Goal: Task Accomplishment & Management: Manage account settings

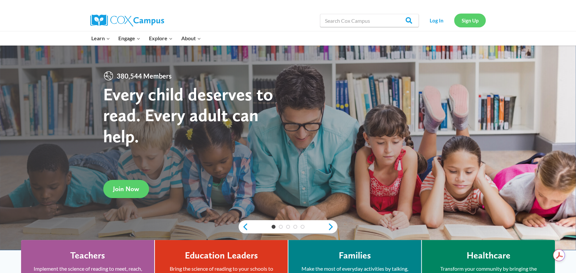
click at [472, 16] on link "Sign Up" at bounding box center [470, 21] width 32 height 14
click at [439, 19] on link "Log In" at bounding box center [436, 21] width 29 height 14
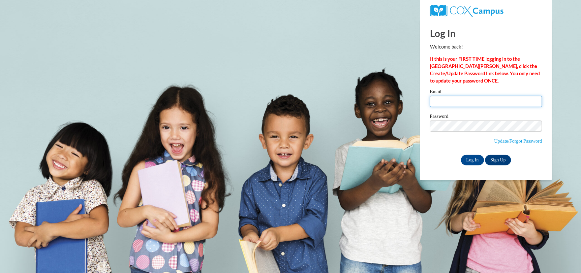
click at [462, 100] on input "Email" at bounding box center [486, 101] width 112 height 11
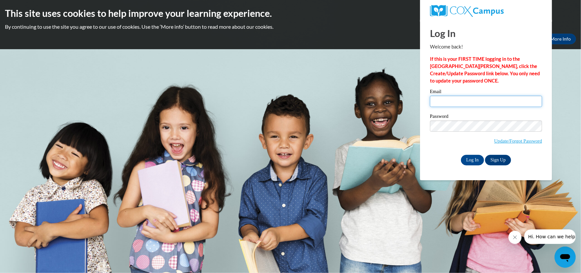
type input "[EMAIL_ADDRESS][DOMAIN_NAME]"
click at [466, 161] on input "Log In" at bounding box center [472, 160] width 23 height 11
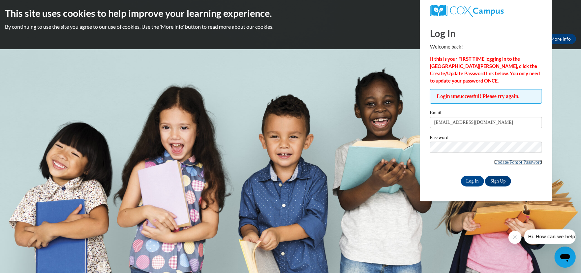
click at [514, 163] on link "Update/Forgot Password" at bounding box center [518, 161] width 48 height 5
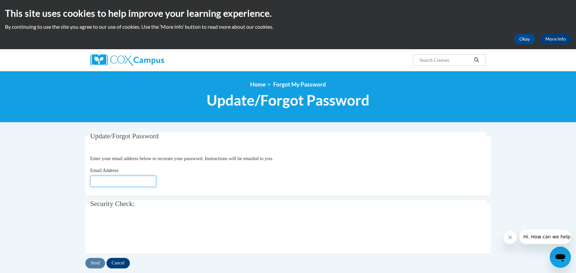
click at [135, 181] on input "Email Address" at bounding box center [123, 180] width 66 height 11
type input "[EMAIL_ADDRESS][DOMAIN_NAME]"
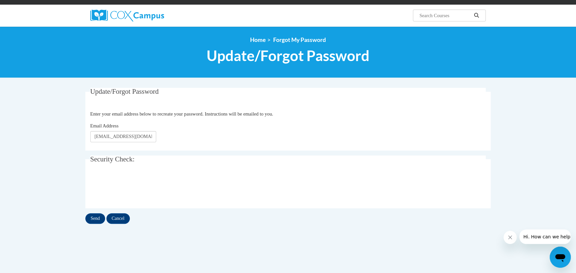
scroll to position [132, 0]
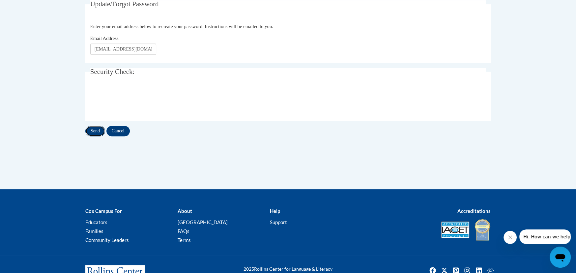
click at [95, 130] on input "Send" at bounding box center [95, 131] width 20 height 11
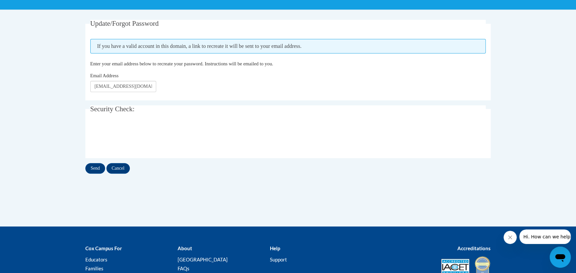
scroll to position [132, 0]
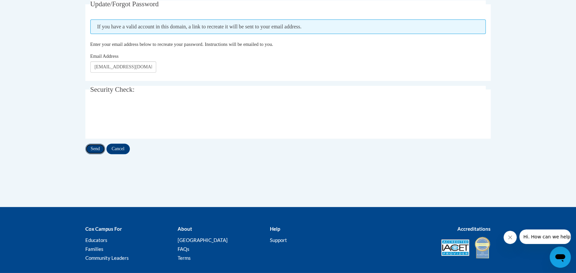
click at [89, 150] on input "Send" at bounding box center [95, 148] width 20 height 11
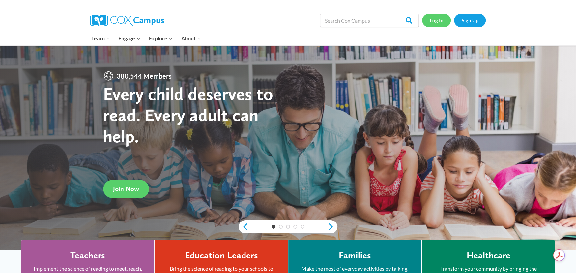
click at [439, 23] on link "Log In" at bounding box center [436, 21] width 29 height 14
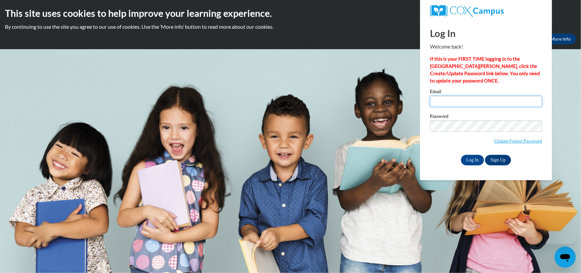
click at [470, 99] on input "Email" at bounding box center [486, 101] width 112 height 11
type input "[EMAIL_ADDRESS][DOMAIN_NAME]"
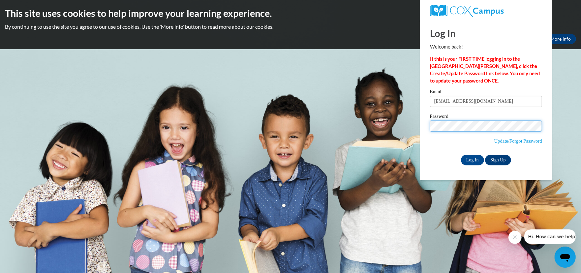
click at [461, 155] on input "Log In" at bounding box center [472, 160] width 23 height 11
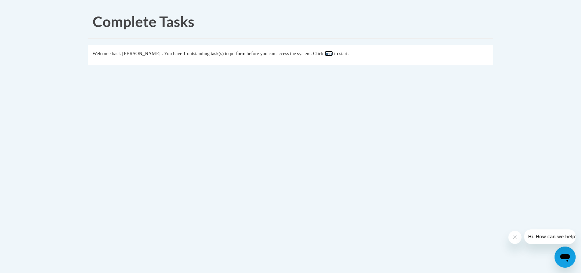
click at [333, 55] on link "here" at bounding box center [329, 53] width 8 height 5
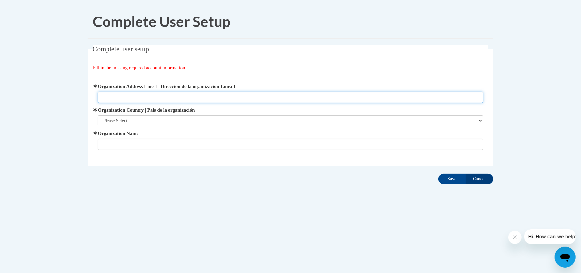
click at [126, 97] on input "Organization Address Line 1 | Dirección de la organización Línea 1" at bounding box center [291, 97] width 386 height 11
type input "793 Ridge Rd"
type input "Walton Creative Learning"
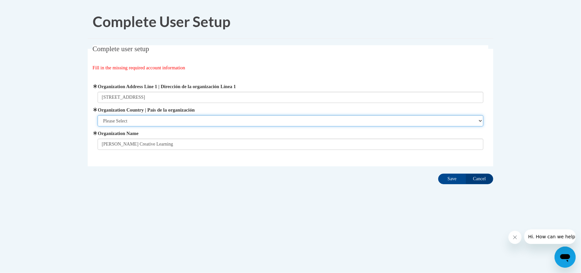
click at [142, 121] on select "Please Select United States | Estados Unidos Outside of the United States | Fue…" at bounding box center [291, 120] width 386 height 11
select select "ad49bcad-a171-4b2e-b99c-48b446064914"
click at [98, 115] on select "Please Select United States | Estados Unidos Outside of the United States | Fue…" at bounding box center [291, 120] width 386 height 11
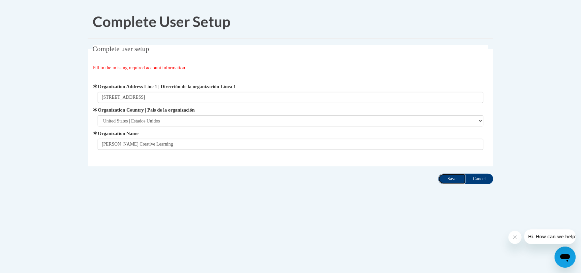
click at [454, 179] on input "Save" at bounding box center [452, 178] width 28 height 11
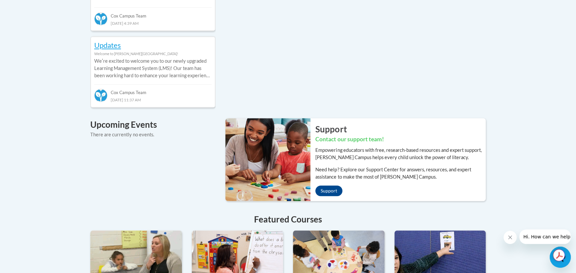
scroll to position [231, 0]
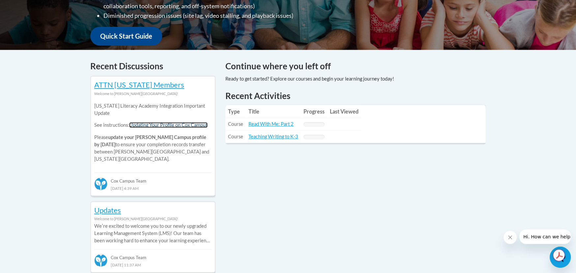
click at [159, 125] on link "Updating Your Profile on Cox Campus" at bounding box center [168, 125] width 78 height 6
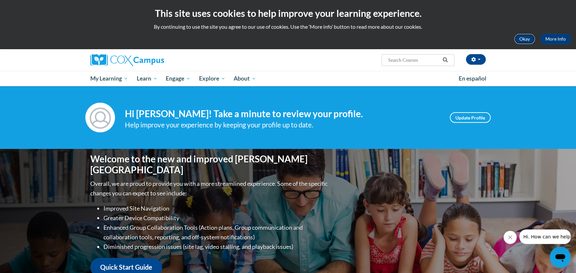
click at [521, 41] on button "Okay" at bounding box center [524, 39] width 21 height 11
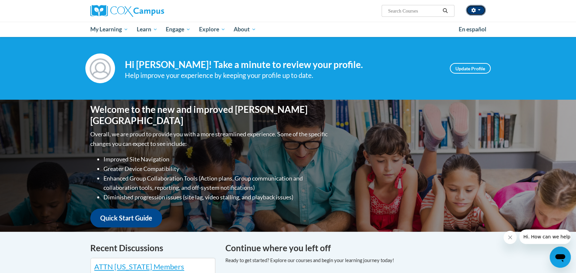
click at [476, 11] on button "button" at bounding box center [476, 10] width 20 height 11
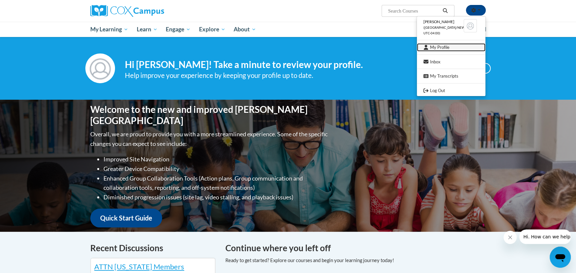
click at [445, 46] on link "My Profile" at bounding box center [451, 47] width 69 height 8
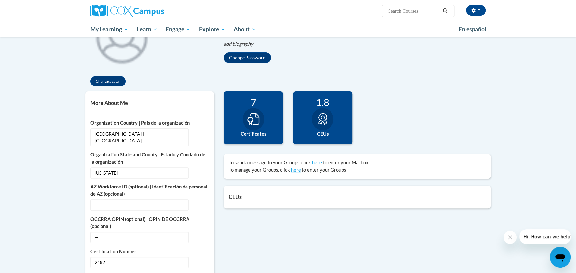
scroll to position [99, 0]
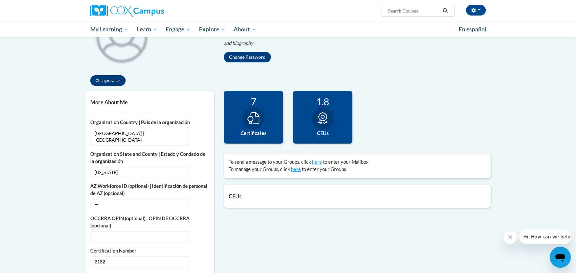
click at [248, 124] on div at bounding box center [254, 118] width 22 height 22
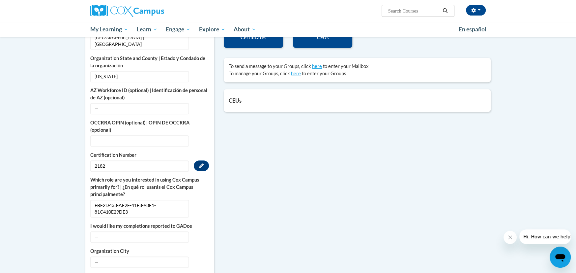
scroll to position [231, 0]
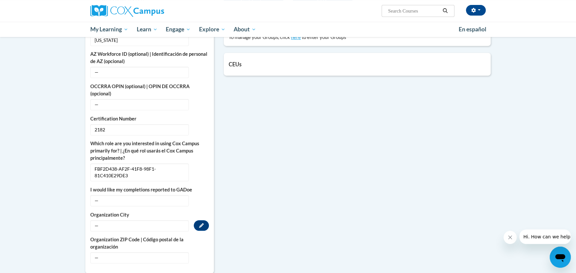
click at [114, 220] on span "—" at bounding box center [139, 225] width 99 height 11
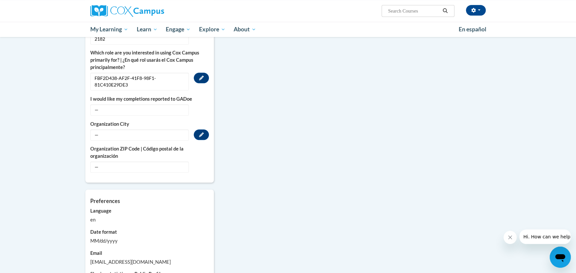
scroll to position [363, 0]
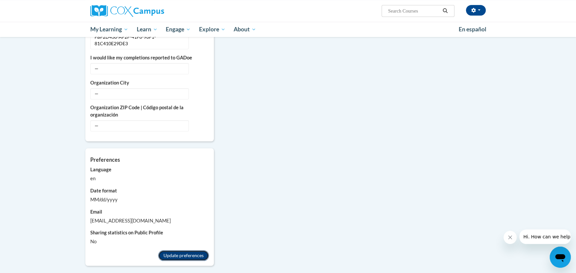
click at [186, 250] on button "Update preferences" at bounding box center [183, 255] width 51 height 11
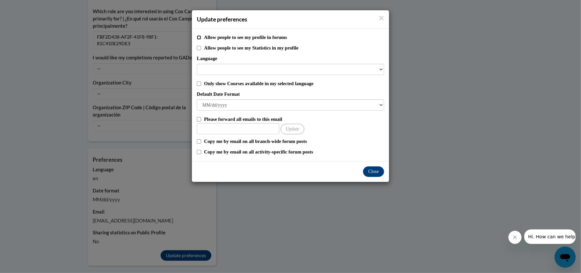
click at [197, 38] on input "Allow people to see my profile in forums" at bounding box center [199, 37] width 4 height 4
checkbox input "true"
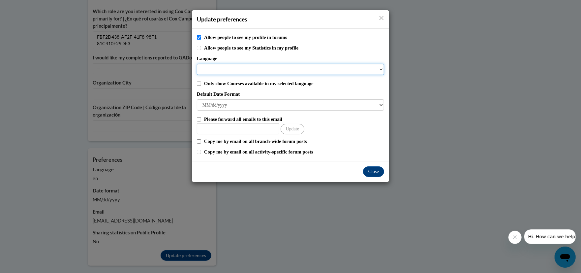
click at [218, 66] on select "Language" at bounding box center [290, 69] width 187 height 11
click at [380, 70] on select "Language" at bounding box center [290, 69] width 187 height 11
click at [380, 66] on select "Language" at bounding box center [290, 69] width 187 height 11
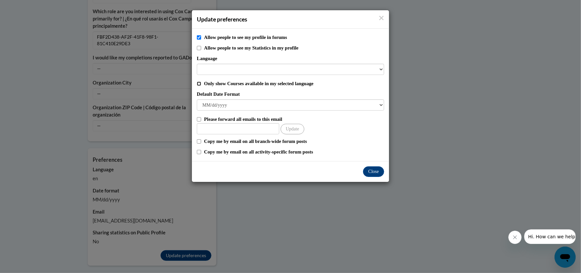
click at [198, 84] on input "Only show Courses available in my selected language" at bounding box center [199, 83] width 4 height 4
checkbox input "true"
click at [213, 128] on input "Other Email" at bounding box center [238, 128] width 82 height 11
type input "oreo1387@aol.com"
click at [198, 144] on div "Copy me by email on all branch-wide forum posts" at bounding box center [290, 140] width 187 height 7
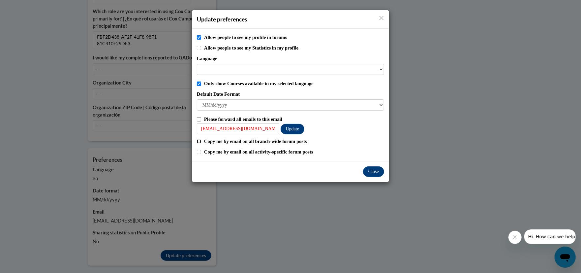
click at [198, 141] on input "Copy me by email on all branch-wide forum posts" at bounding box center [199, 141] width 4 height 4
checkbox input "true"
click at [370, 168] on button "Close" at bounding box center [373, 171] width 21 height 11
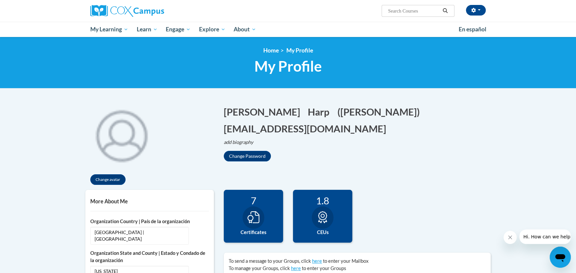
scroll to position [99, 0]
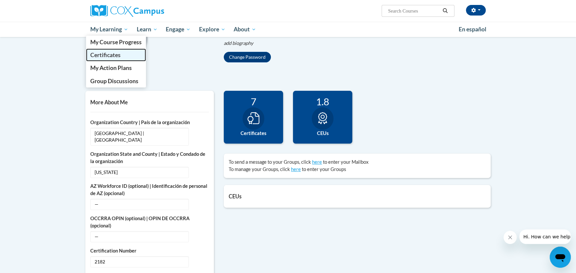
click at [105, 52] on span "Certificates" at bounding box center [105, 54] width 30 height 7
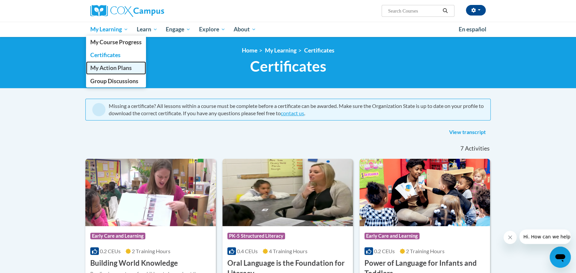
click at [127, 68] on span "My Action Plans" at bounding box center [111, 67] width 42 height 7
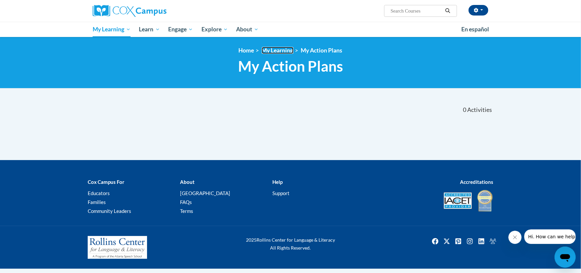
click at [282, 48] on link "My Learning" at bounding box center [278, 50] width 32 height 7
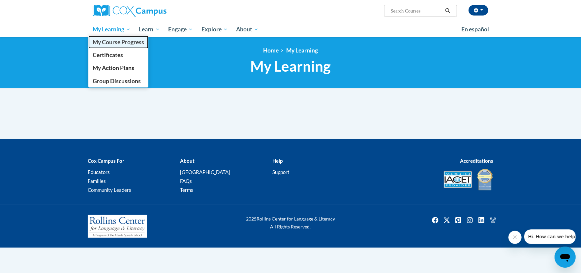
click at [116, 42] on span "My Course Progress" at bounding box center [118, 42] width 51 height 7
